Goal: Feedback & Contribution: Submit feedback/report problem

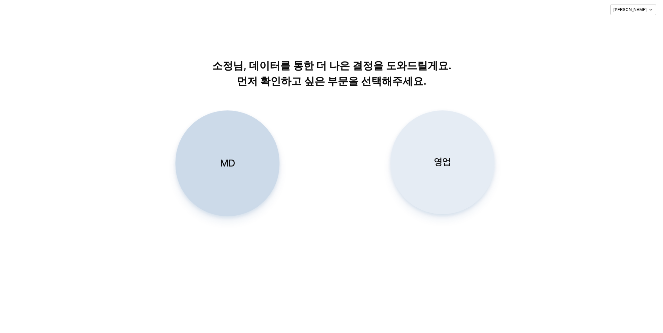
click at [450, 163] on p "영업" at bounding box center [442, 162] width 17 height 13
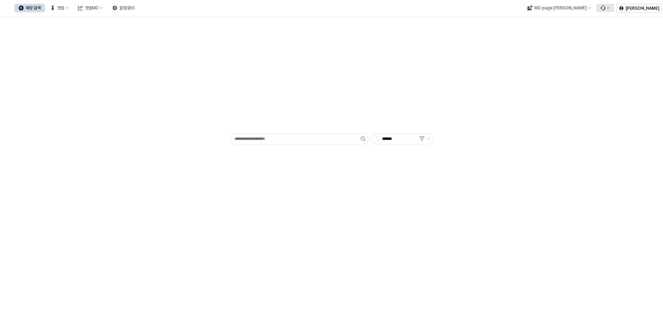
click at [613, 11] on button "Menu item 6" at bounding box center [604, 8] width 17 height 8
click at [622, 21] on span "버그 제보/개선 요청" at bounding box center [628, 20] width 31 height 5
click at [609, 8] on icon "Menu item 6" at bounding box center [607, 8] width 3 height 3
click at [628, 32] on div "문의 내역 확인하기" at bounding box center [631, 33] width 37 height 6
